Goal: Transaction & Acquisition: Purchase product/service

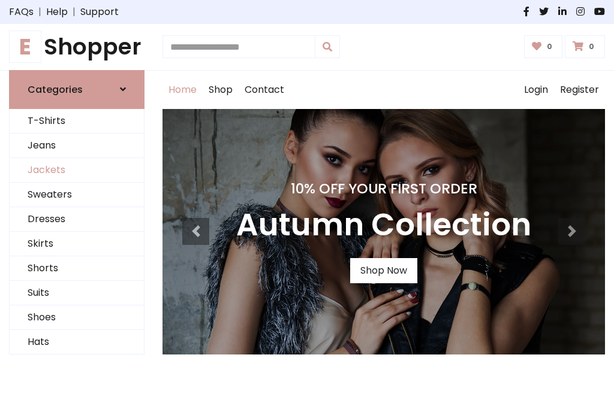
click at [77, 170] on link "Jackets" at bounding box center [77, 170] width 134 height 25
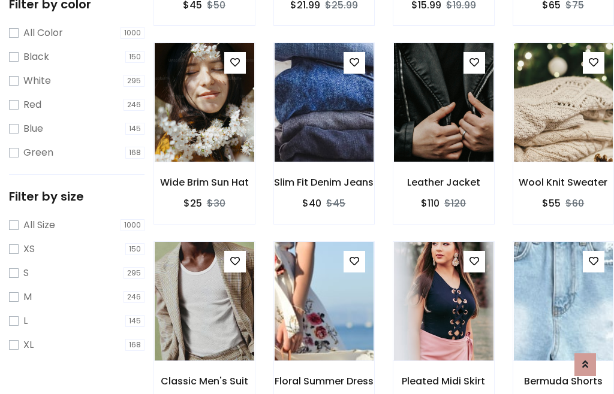
scroll to position [111, 0]
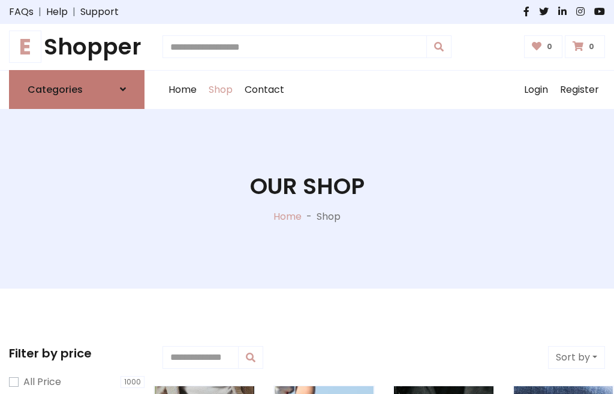
click at [77, 89] on h6 "Categories" at bounding box center [55, 89] width 55 height 11
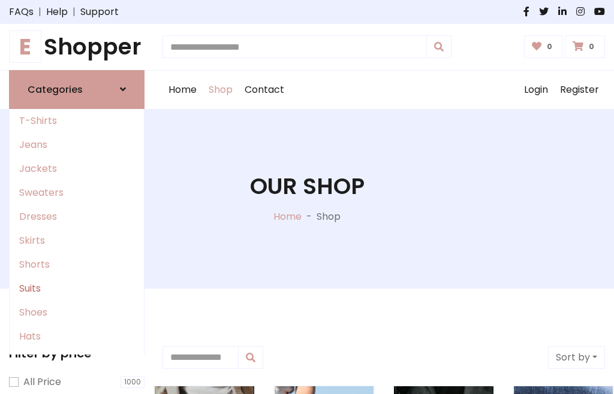
click at [77, 288] on link "Suits" at bounding box center [77, 289] width 134 height 24
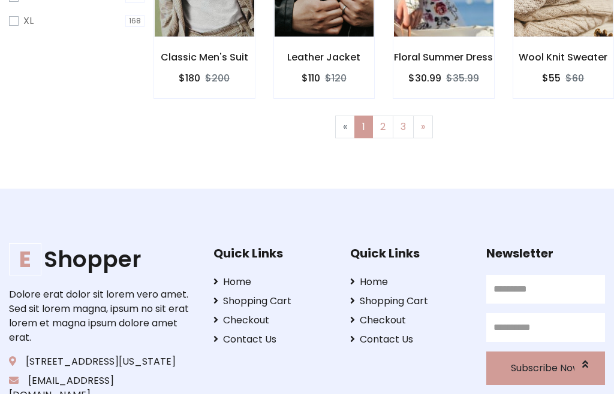
scroll to position [61, 0]
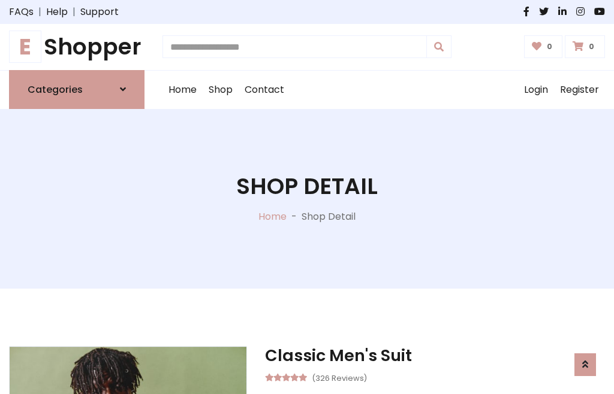
scroll to position [1120, 0]
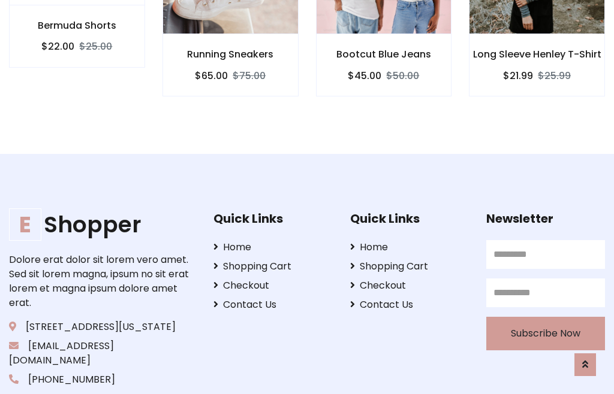
scroll to position [1119, 0]
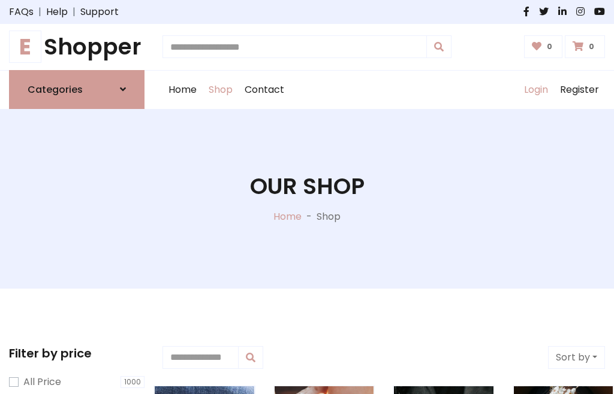
click at [535, 89] on link "Login" at bounding box center [536, 90] width 36 height 38
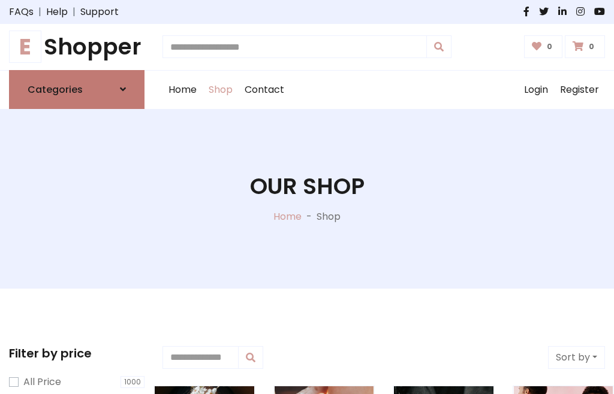
click at [123, 89] on icon at bounding box center [123, 89] width 6 height 10
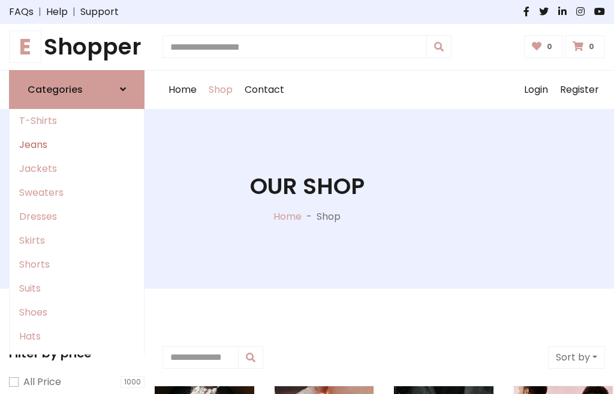
click at [77, 144] on link "Jeans" at bounding box center [77, 145] width 134 height 24
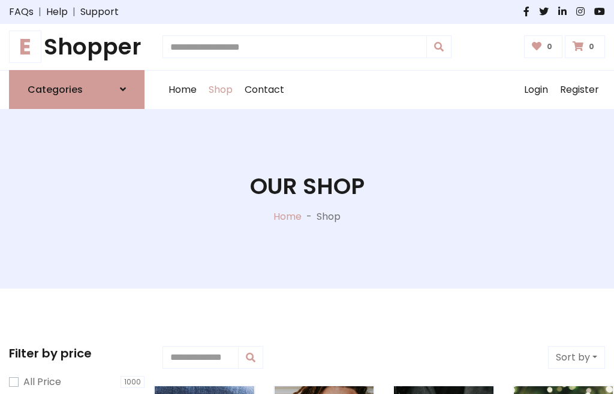
scroll to position [61, 0]
